Goal: Obtain resource: Obtain resource

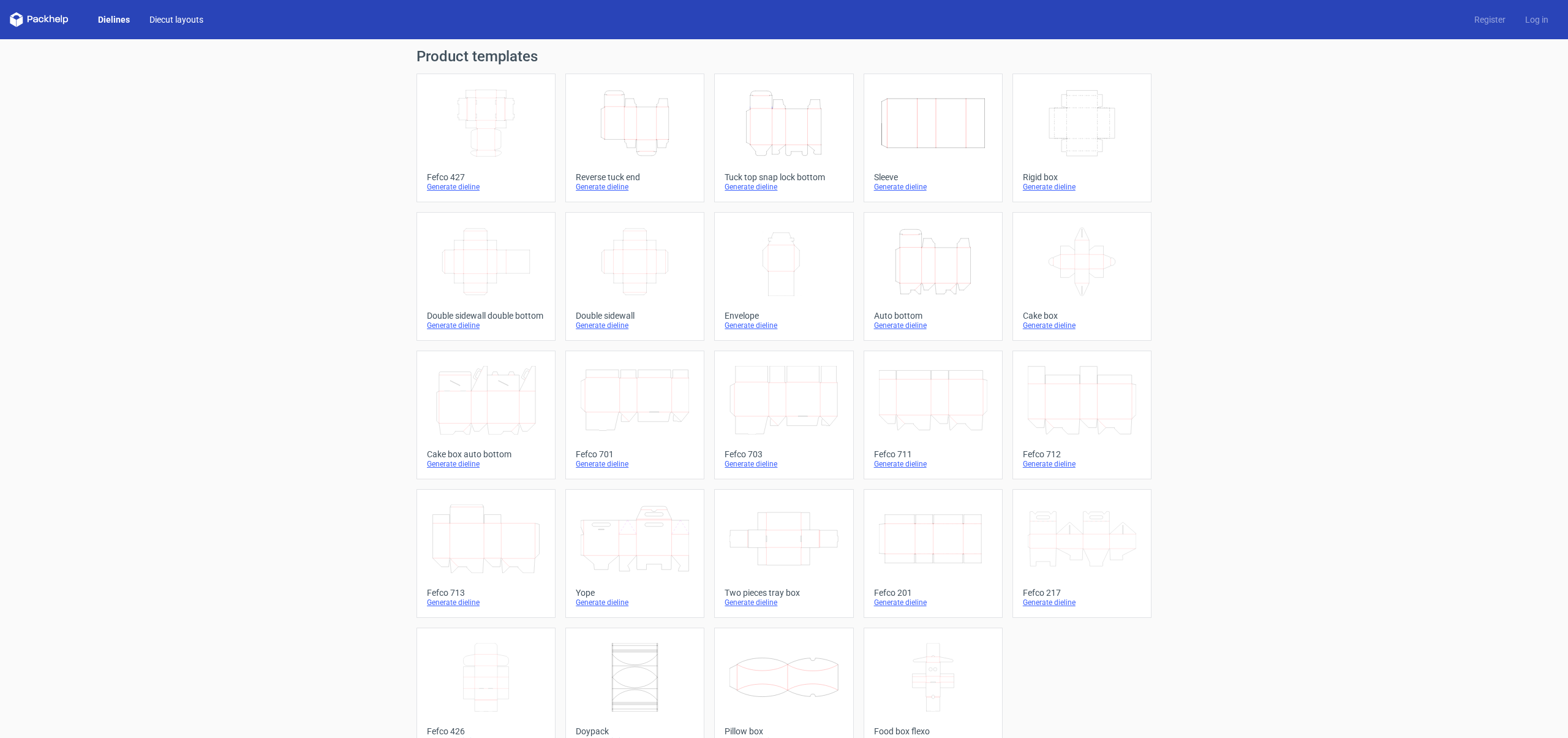
click at [182, 20] on link "Diecut layouts" at bounding box center [176, 20] width 73 height 12
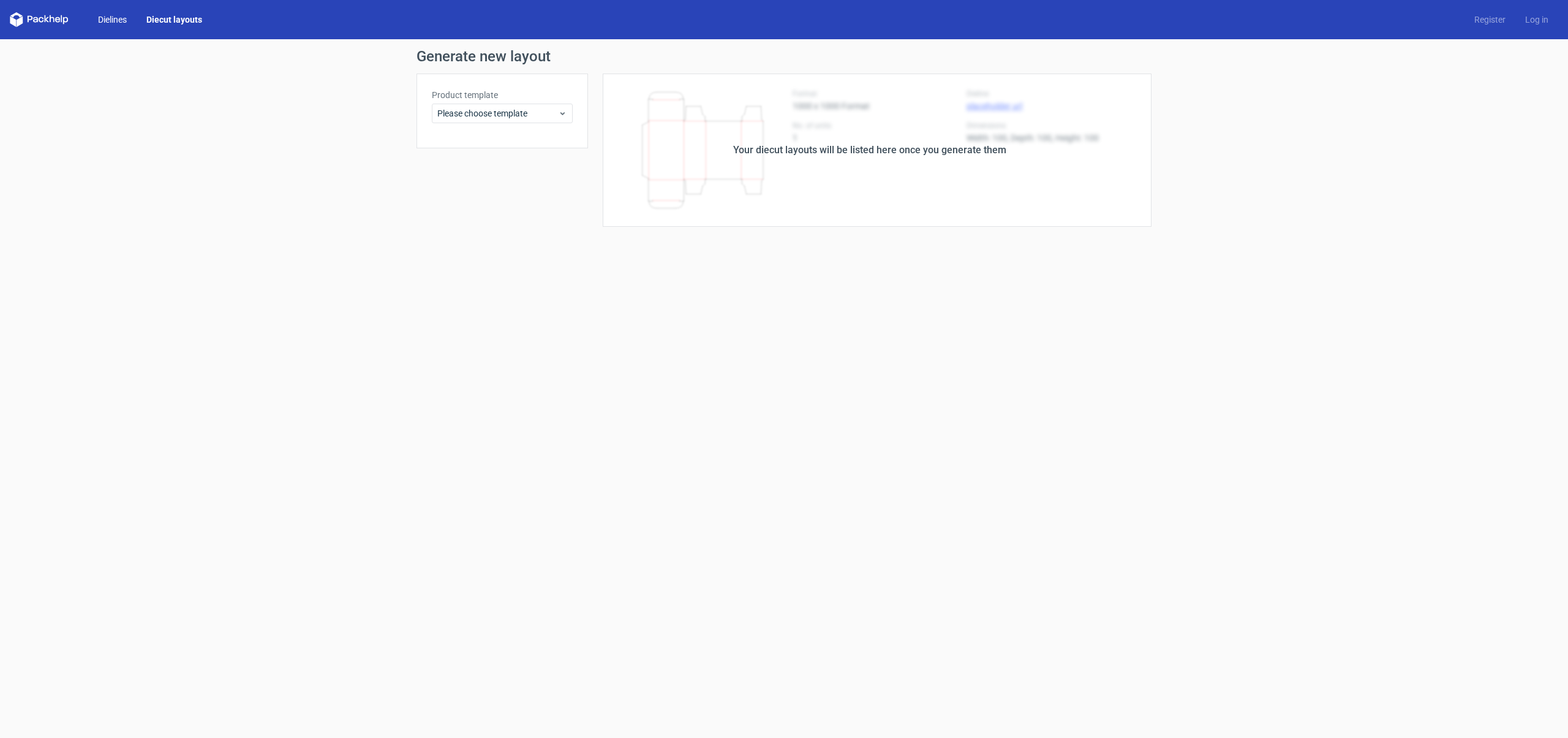
click at [118, 18] on link "Dielines" at bounding box center [112, 20] width 48 height 12
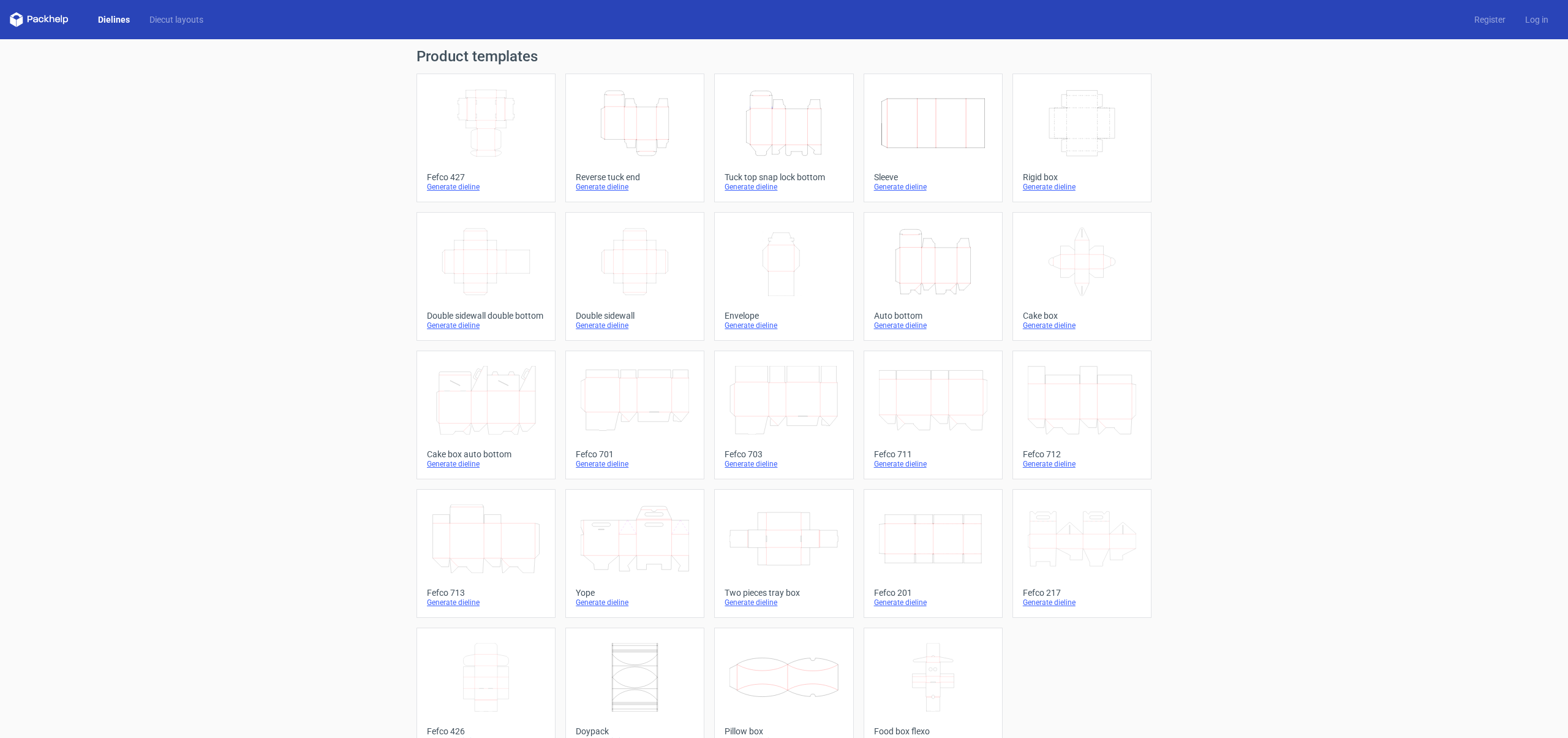
click at [34, 18] on icon at bounding box center [36, 20] width 5 height 5
click at [51, 20] on icon at bounding box center [39, 19] width 59 height 14
click at [12, 20] on polygon at bounding box center [13, 21] width 6 height 10
click at [114, 20] on link "Dielines" at bounding box center [114, 20] width 51 height 12
